Goal: Transaction & Acquisition: Purchase product/service

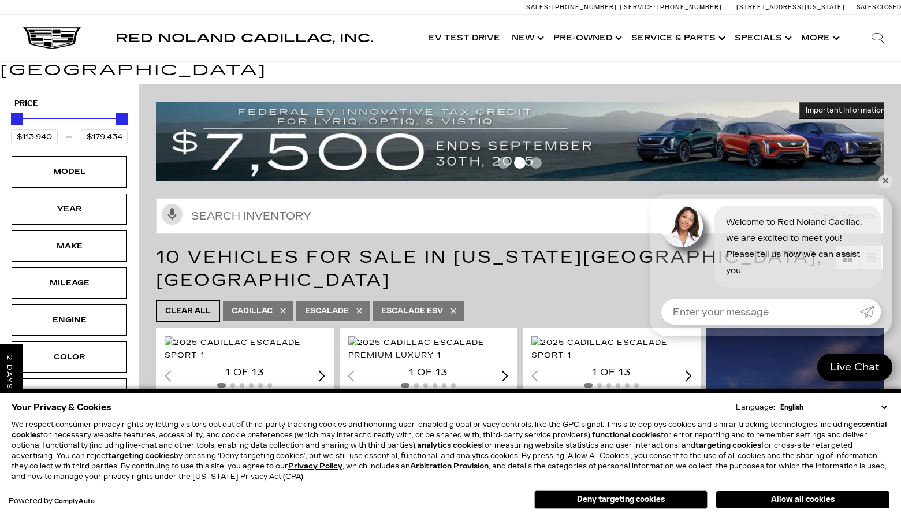
scroll to position [46, 0]
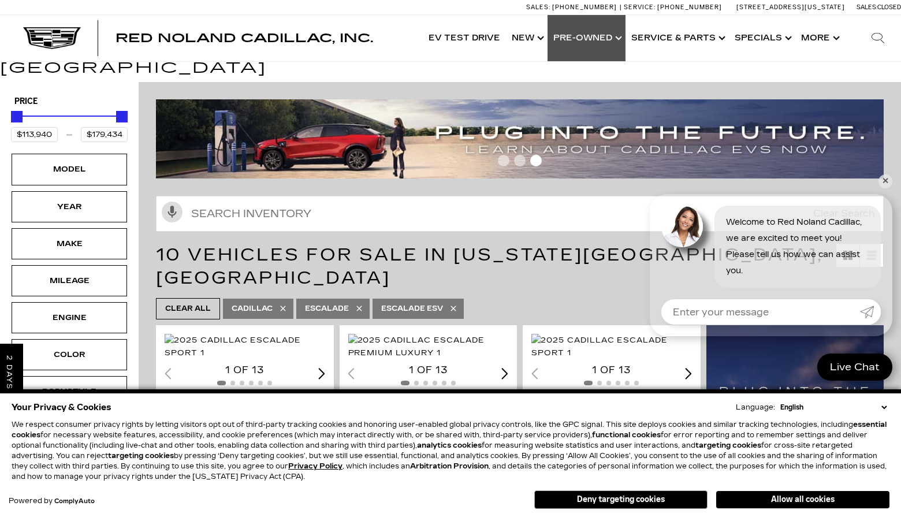
click at [579, 39] on link "Show Pre-Owned" at bounding box center [586, 38] width 78 height 46
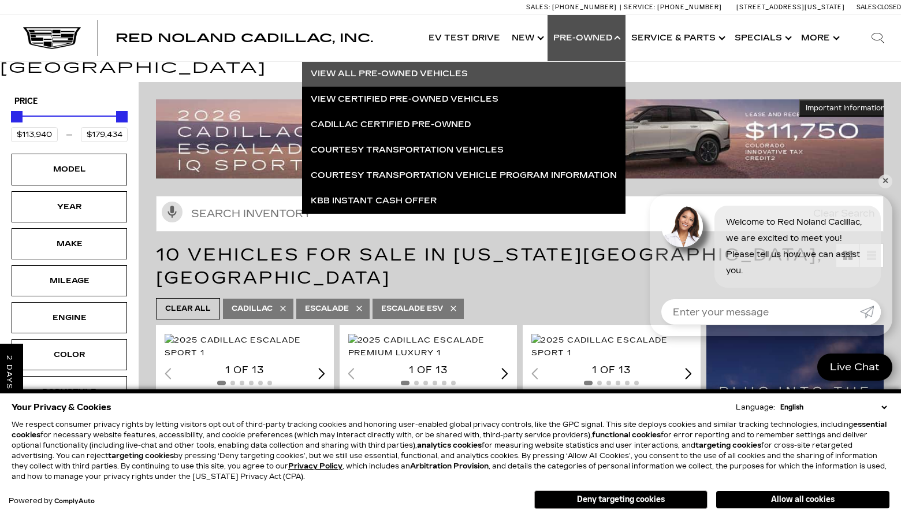
click at [437, 70] on link "View All Pre-Owned Vehicles" at bounding box center [463, 73] width 323 height 25
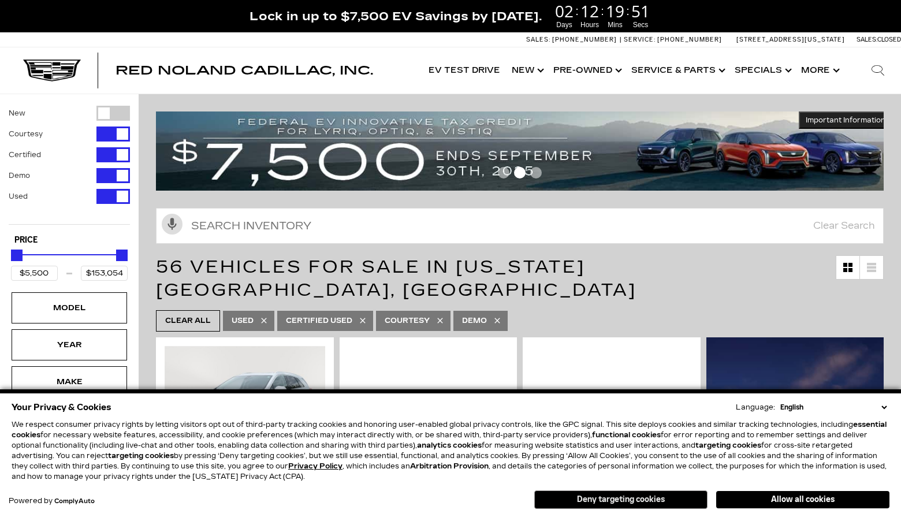
click at [609, 498] on button "Deny targeting cookies" at bounding box center [620, 499] width 173 height 18
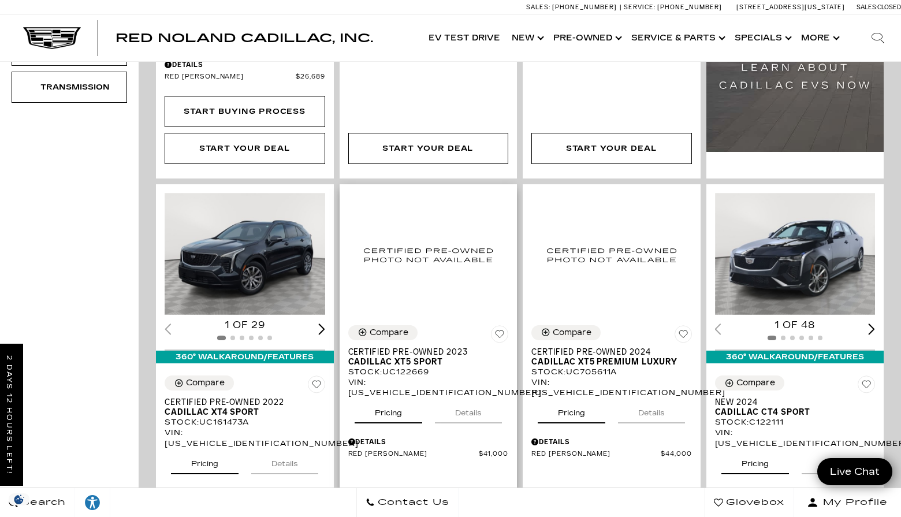
scroll to position [571, 0]
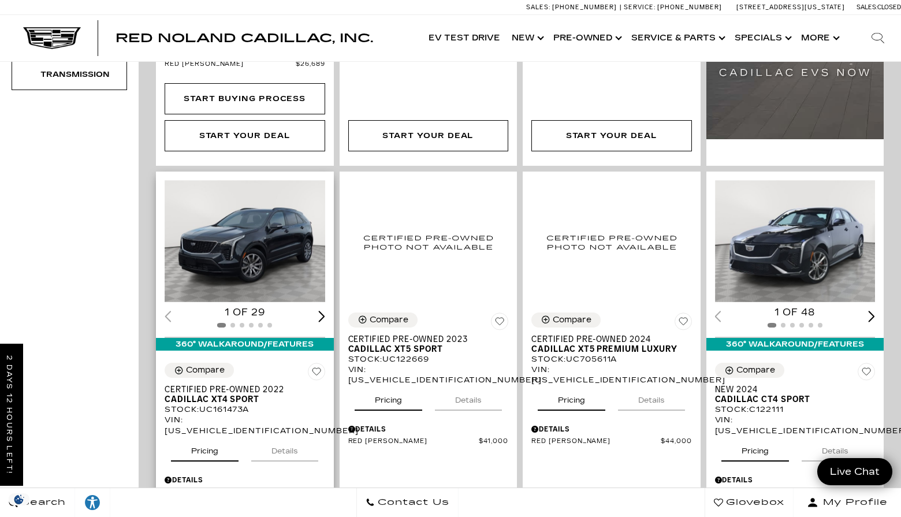
click at [243, 217] on img "1 / 2" at bounding box center [246, 241] width 162 height 122
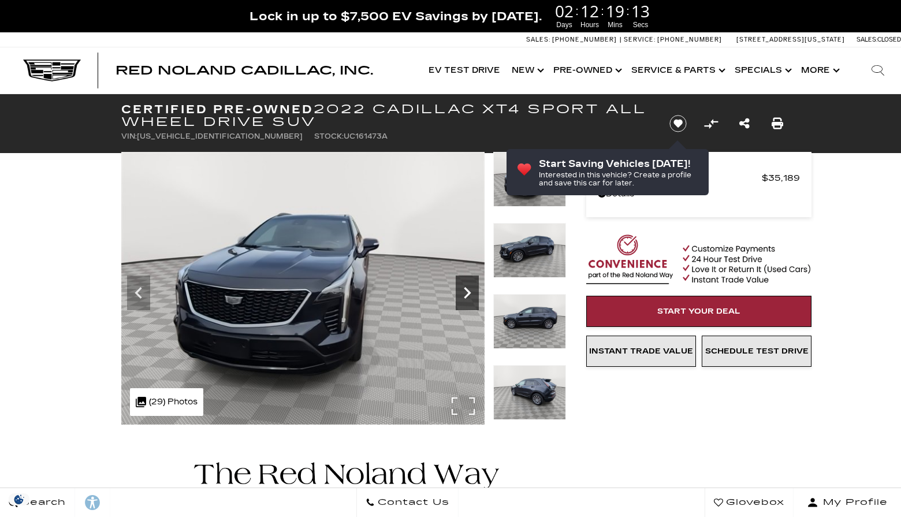
click at [467, 292] on icon "Next" at bounding box center [467, 292] width 23 height 23
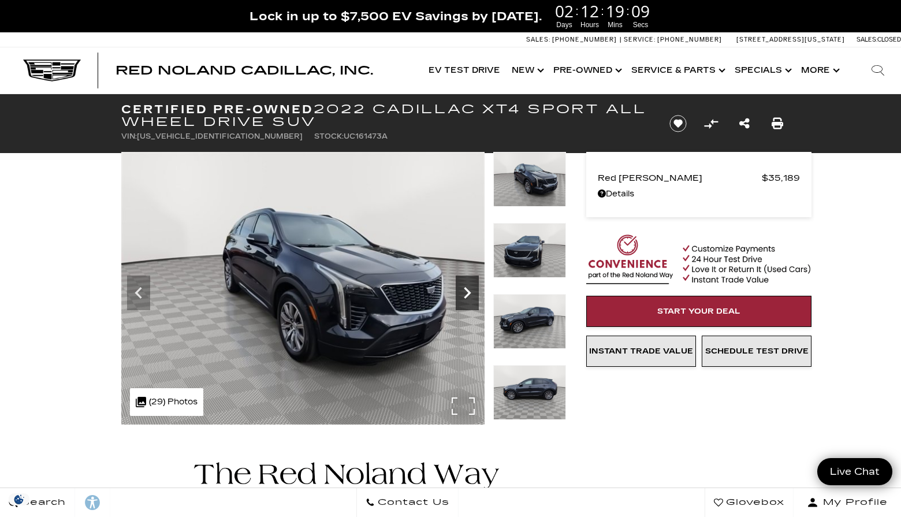
click at [467, 292] on icon "Next" at bounding box center [467, 292] width 23 height 23
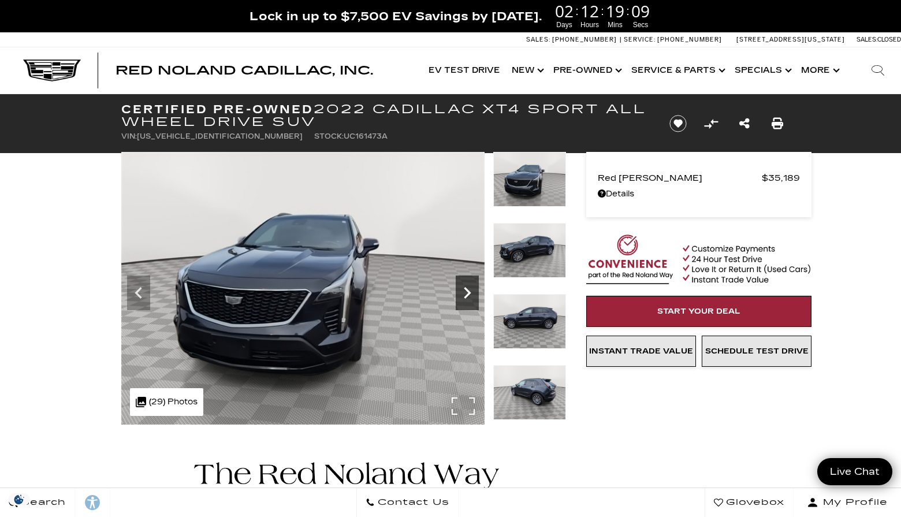
click at [467, 292] on icon "Next" at bounding box center [467, 292] width 23 height 23
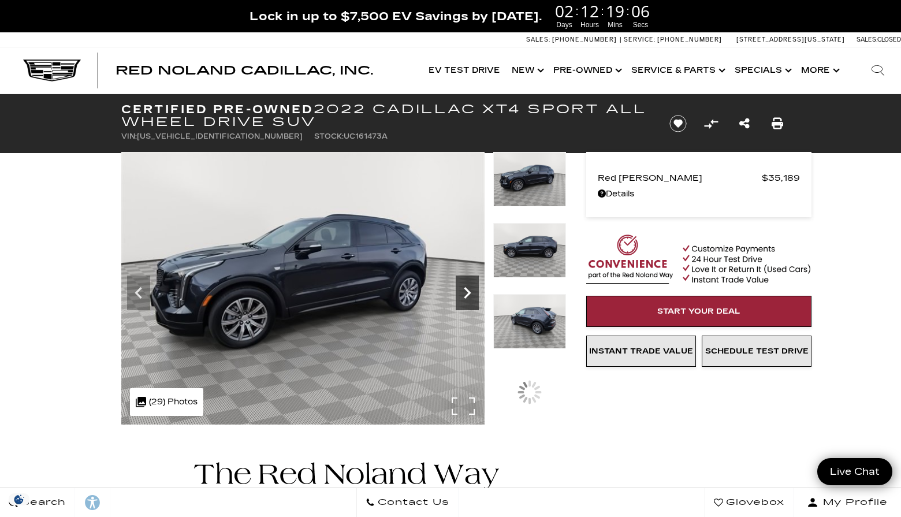
click at [467, 292] on icon "Next" at bounding box center [467, 292] width 23 height 23
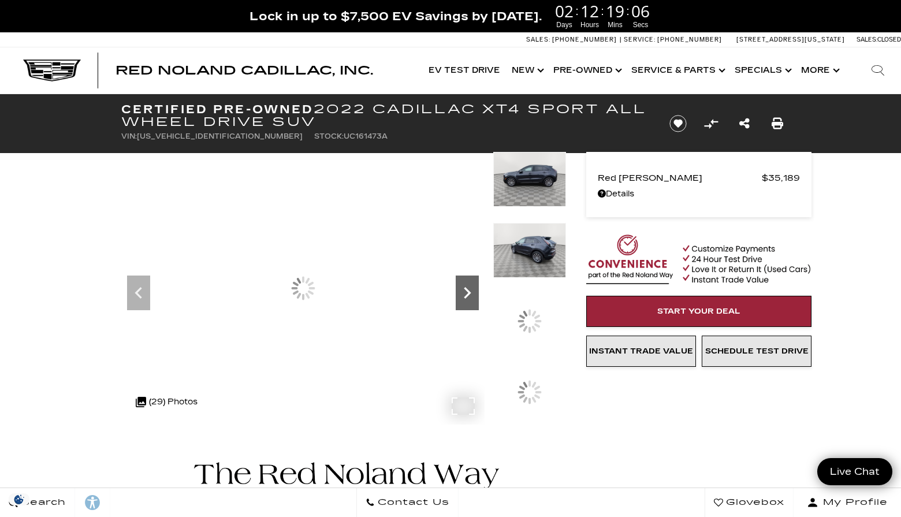
click at [467, 292] on icon "Next" at bounding box center [467, 292] width 23 height 23
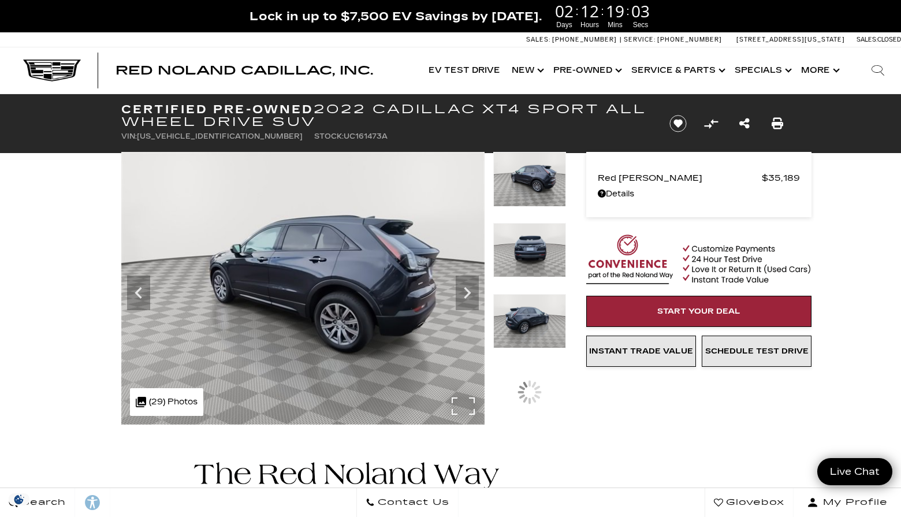
click at [337, 293] on img at bounding box center [302, 288] width 363 height 273
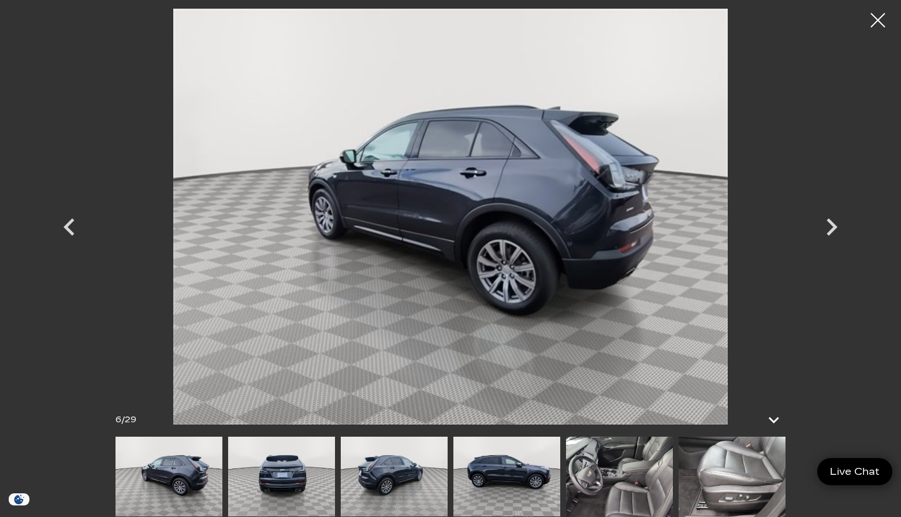
click at [619, 483] on img at bounding box center [619, 477] width 107 height 80
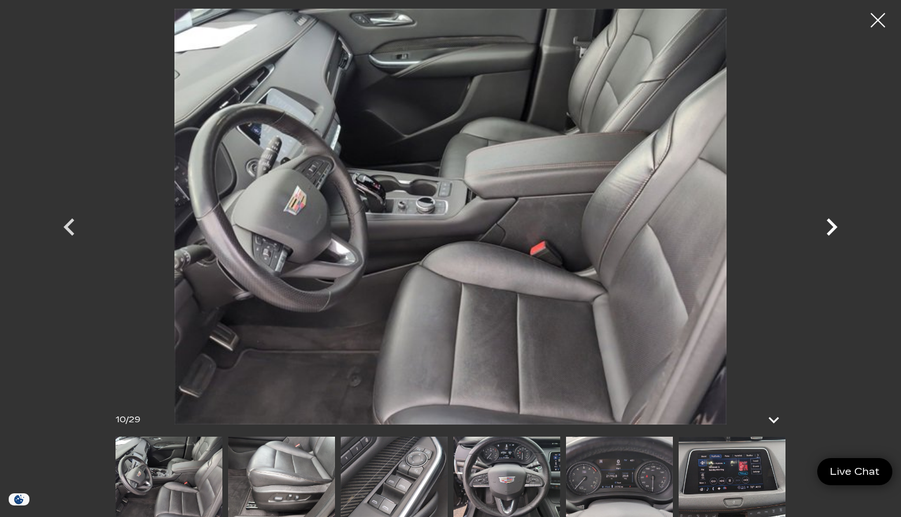
click at [832, 229] on icon "Next" at bounding box center [831, 226] width 11 height 17
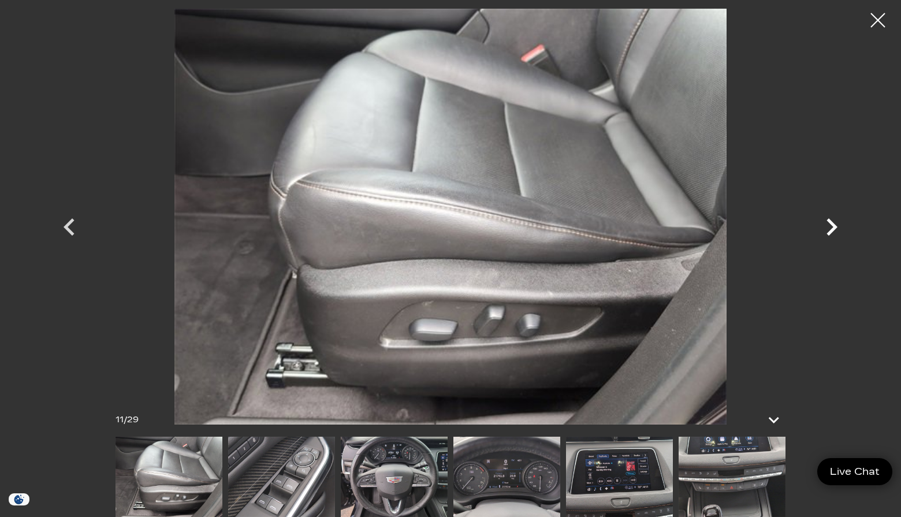
click at [832, 226] on icon "Next" at bounding box center [831, 227] width 35 height 35
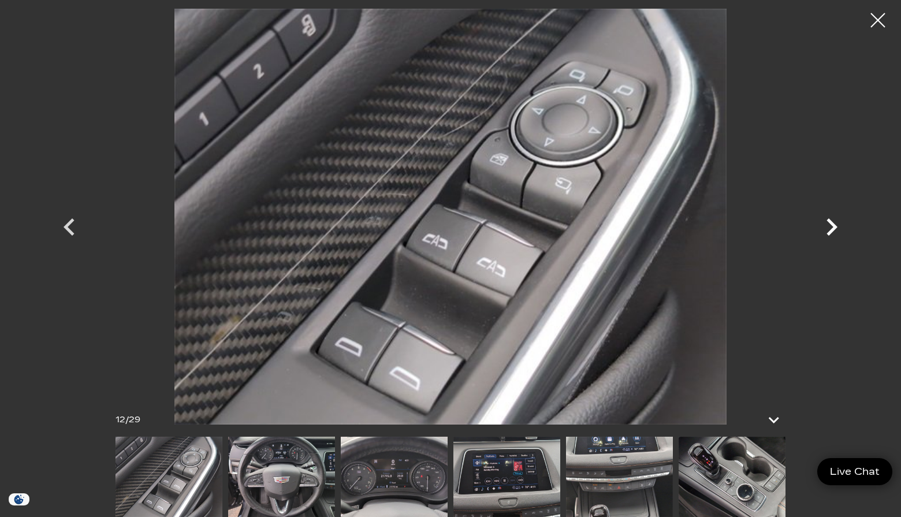
click at [832, 226] on icon "Next" at bounding box center [831, 227] width 35 height 35
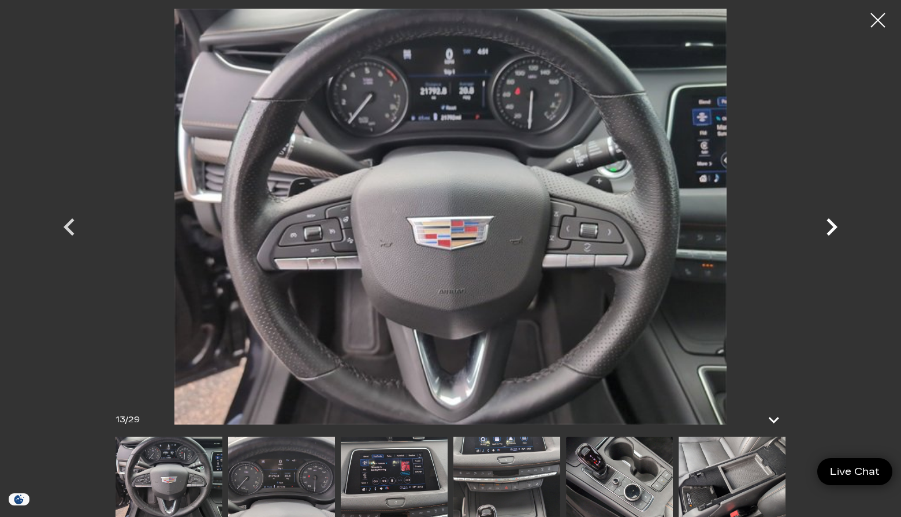
click at [832, 226] on icon "Next" at bounding box center [831, 227] width 35 height 35
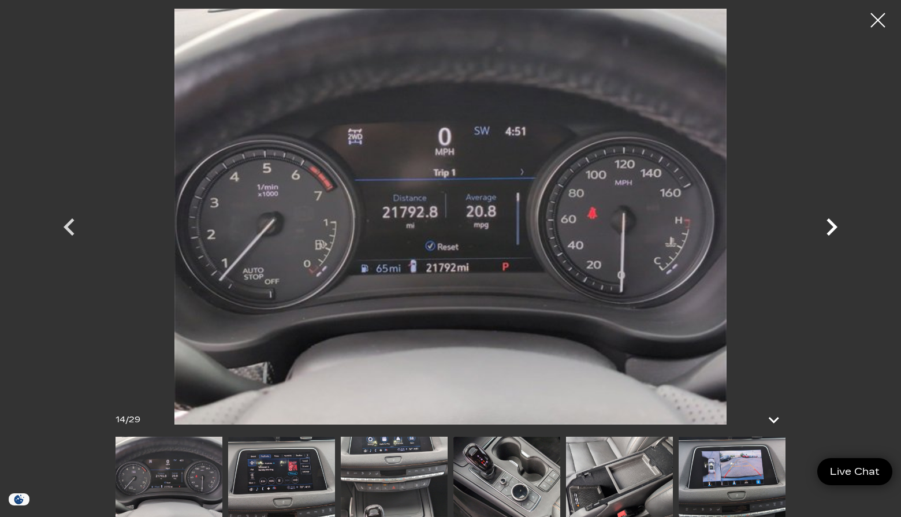
click at [832, 226] on icon "Next" at bounding box center [831, 227] width 35 height 35
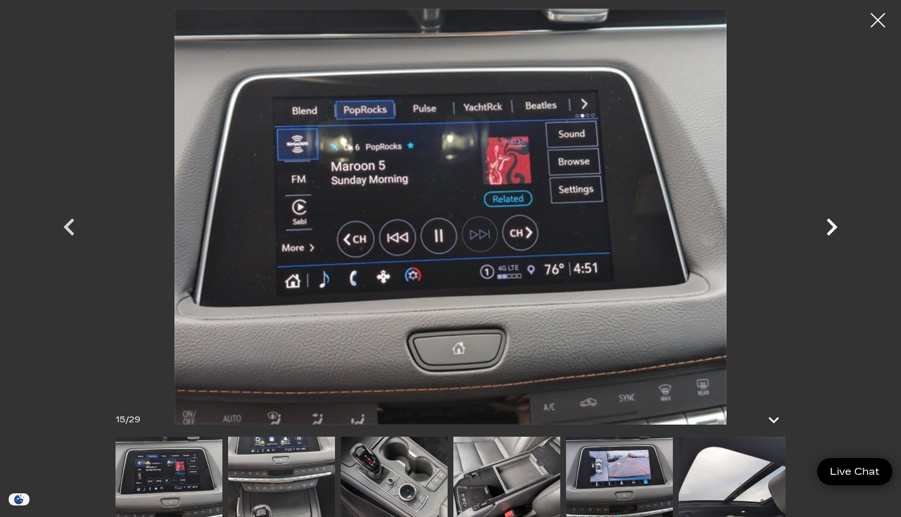
click at [832, 226] on icon "Next" at bounding box center [831, 227] width 35 height 35
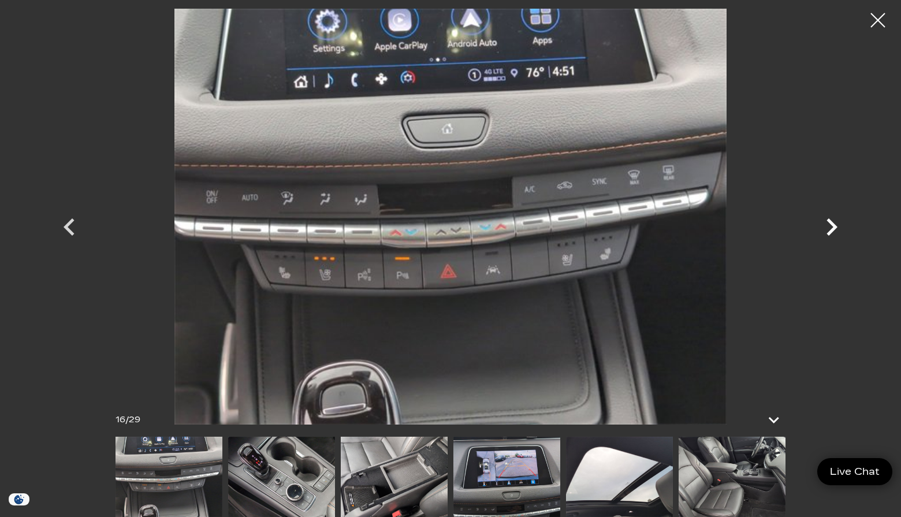
click at [832, 226] on icon "Next" at bounding box center [831, 227] width 35 height 35
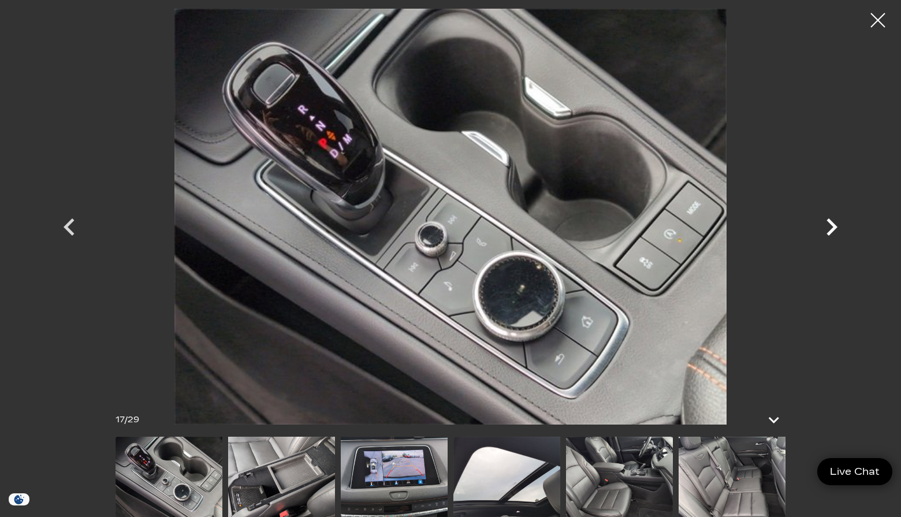
click at [832, 226] on icon "Next" at bounding box center [831, 227] width 35 height 35
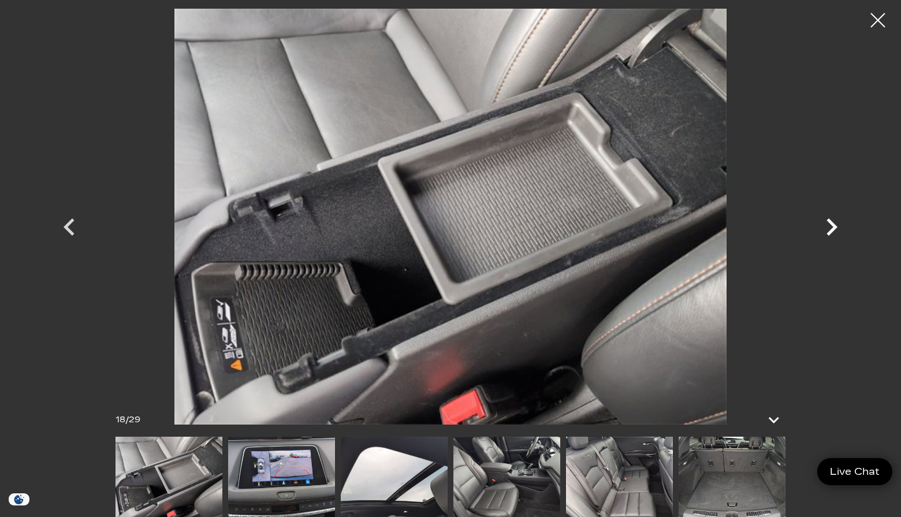
click at [832, 226] on icon "Next" at bounding box center [831, 227] width 35 height 35
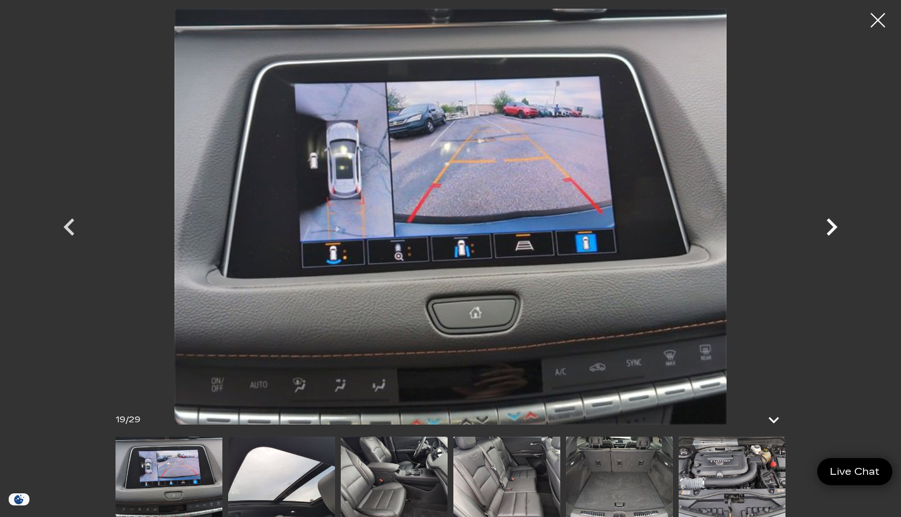
click at [832, 226] on icon "Next" at bounding box center [831, 227] width 35 height 35
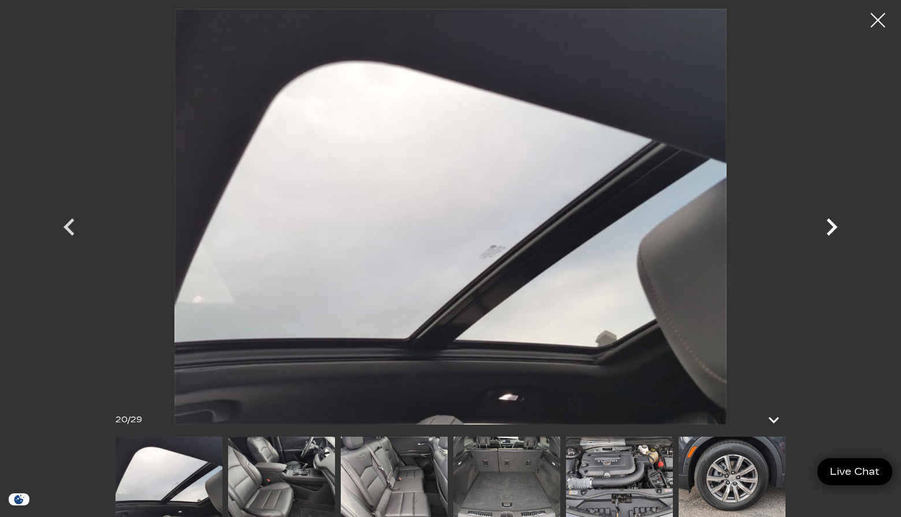
click at [832, 226] on icon "Next" at bounding box center [831, 227] width 35 height 35
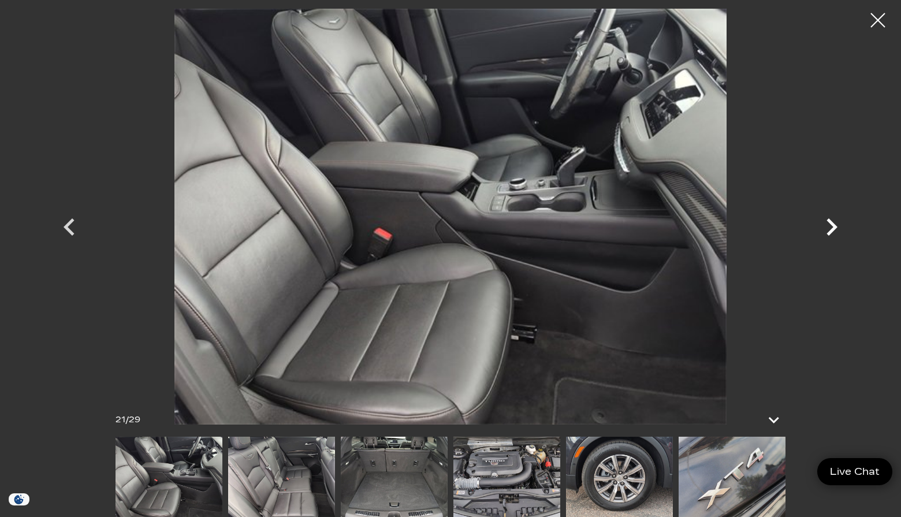
click at [832, 226] on icon "Next" at bounding box center [831, 227] width 35 height 35
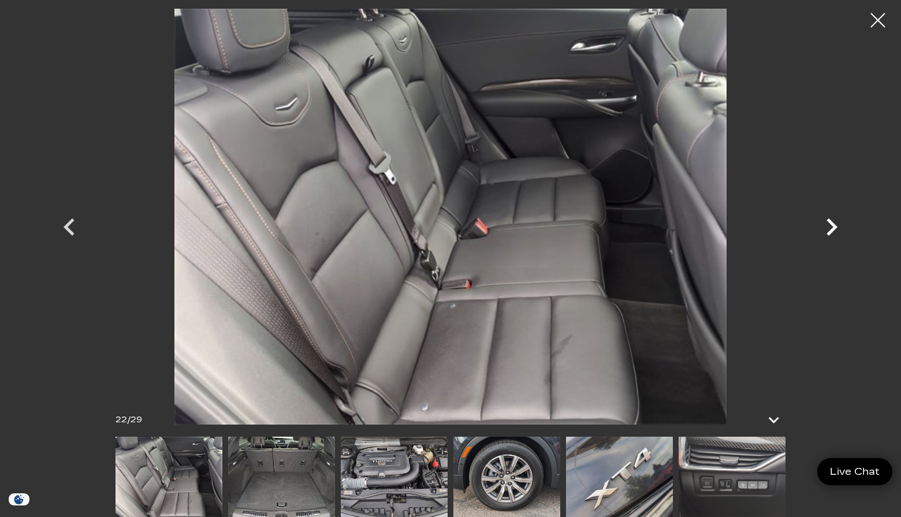
click at [832, 226] on icon "Next" at bounding box center [831, 227] width 35 height 35
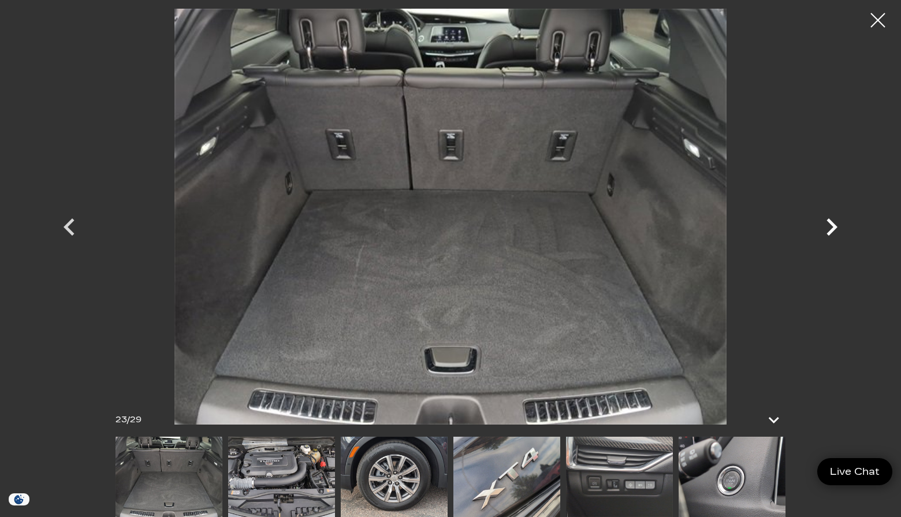
click at [832, 226] on icon "Next" at bounding box center [831, 227] width 35 height 35
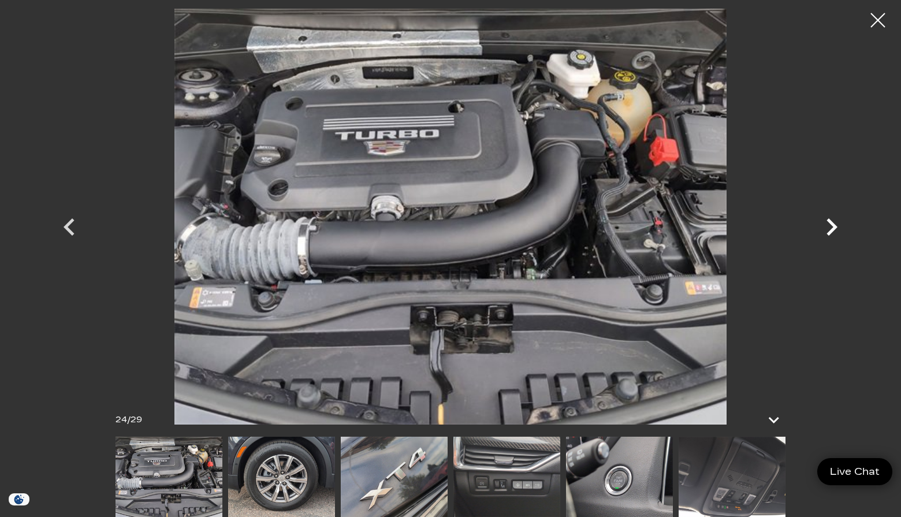
click at [832, 226] on icon "Next" at bounding box center [831, 227] width 35 height 35
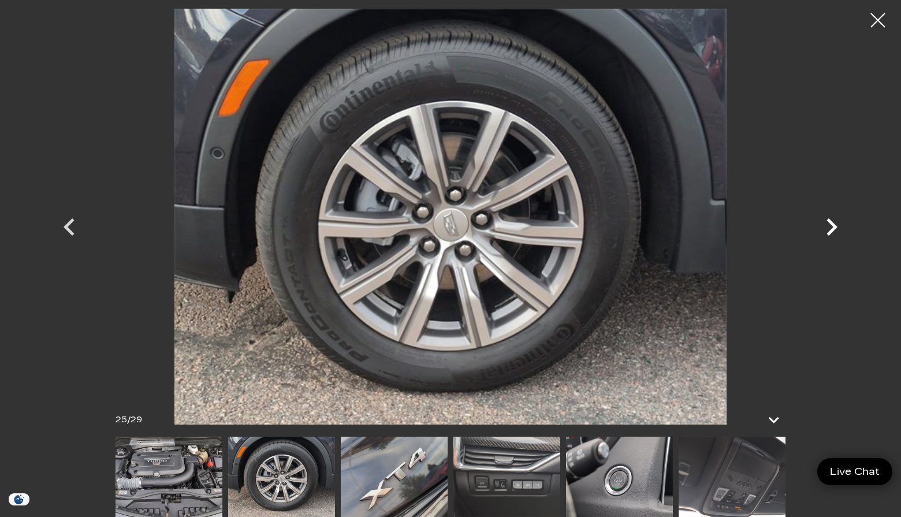
click at [832, 226] on icon "Next" at bounding box center [831, 227] width 35 height 35
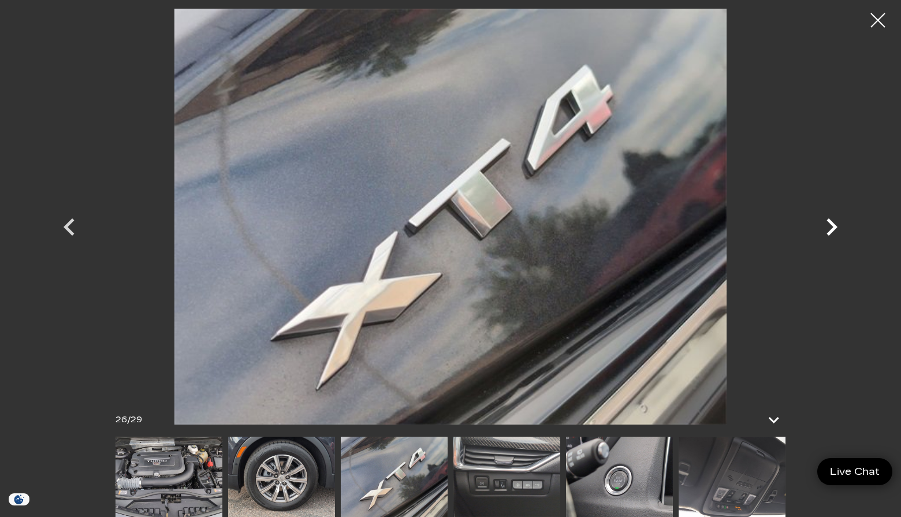
click at [832, 226] on icon "Next" at bounding box center [831, 227] width 35 height 35
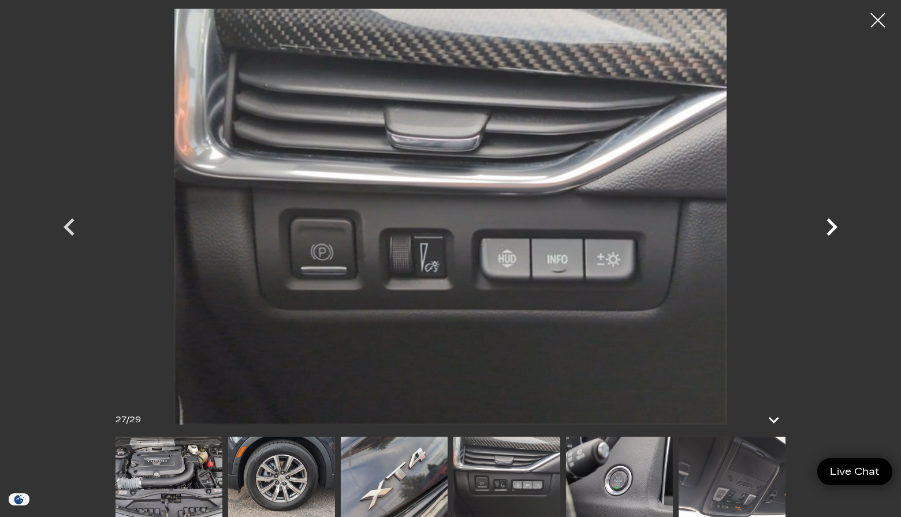
click at [832, 226] on icon "Next" at bounding box center [831, 227] width 35 height 35
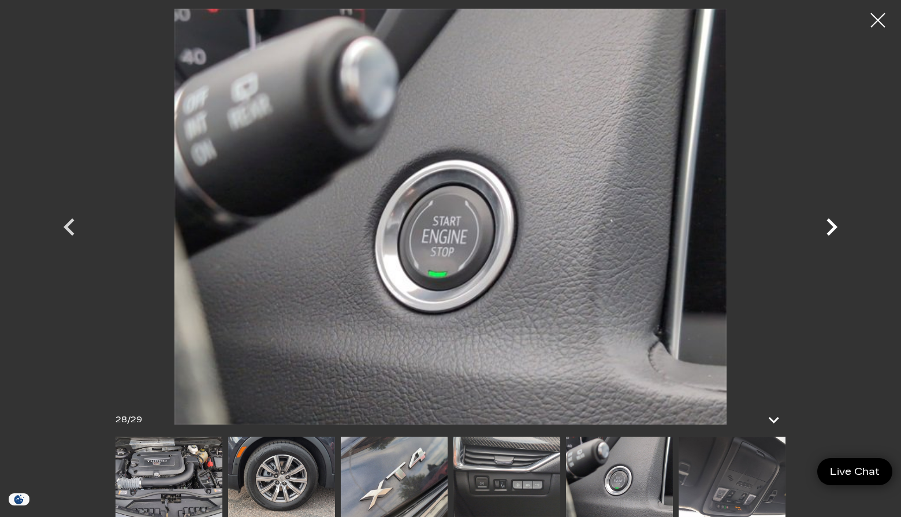
click at [832, 226] on icon "Next" at bounding box center [831, 227] width 35 height 35
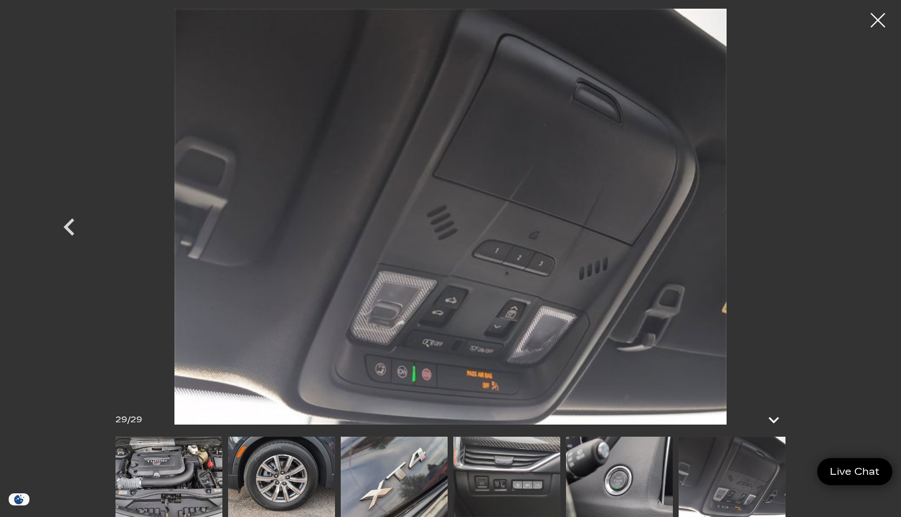
click at [832, 226] on div at bounding box center [450, 217] width 808 height 416
click at [881, 16] on div at bounding box center [878, 20] width 31 height 31
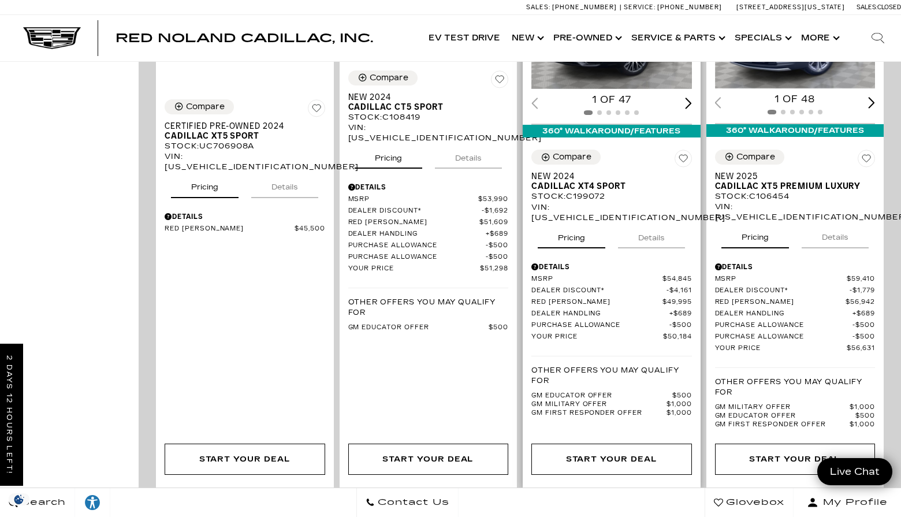
scroll to position [1220, 0]
